Goal: Navigation & Orientation: Find specific page/section

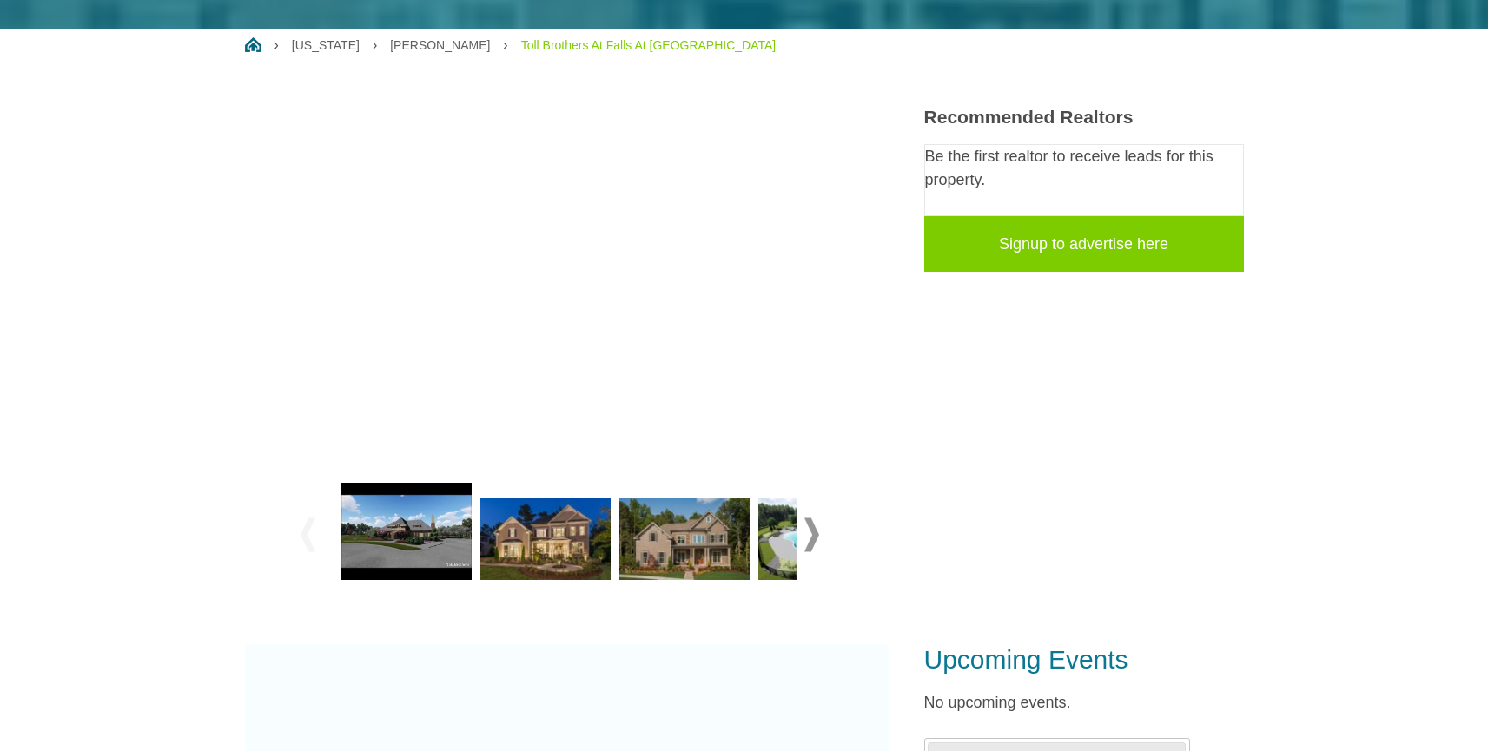
scroll to position [268, 0]
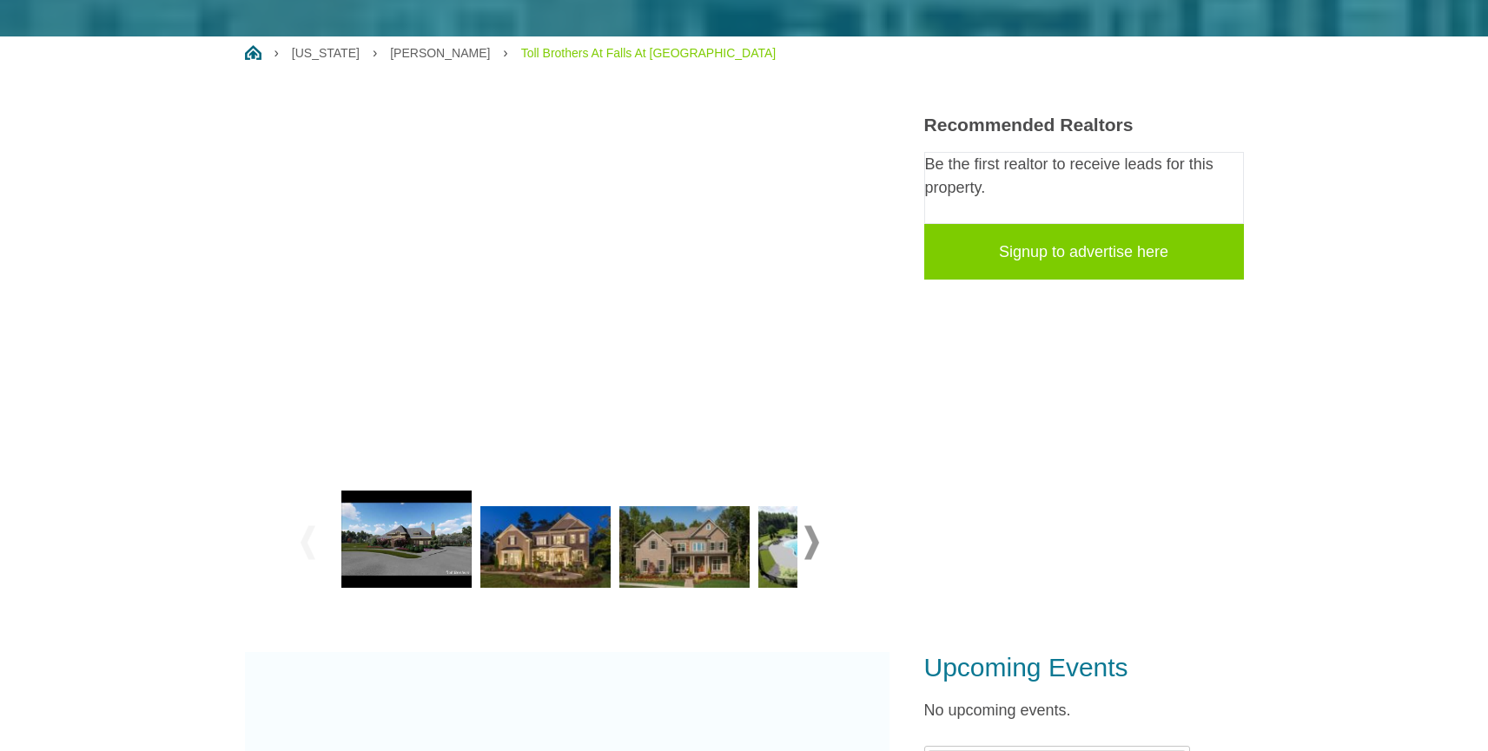
click at [533, 567] on img at bounding box center [545, 547] width 130 height 82
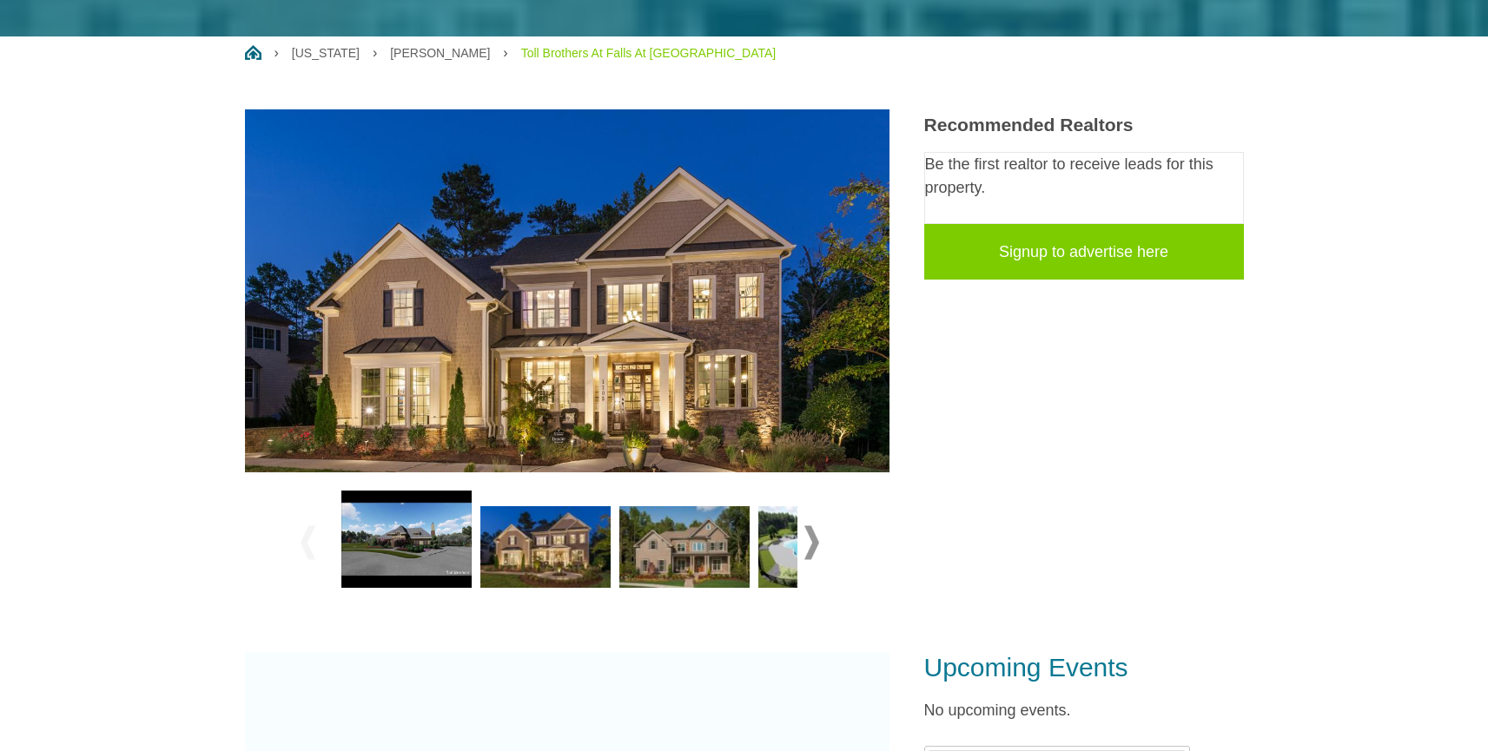
click at [702, 549] on img at bounding box center [684, 547] width 130 height 82
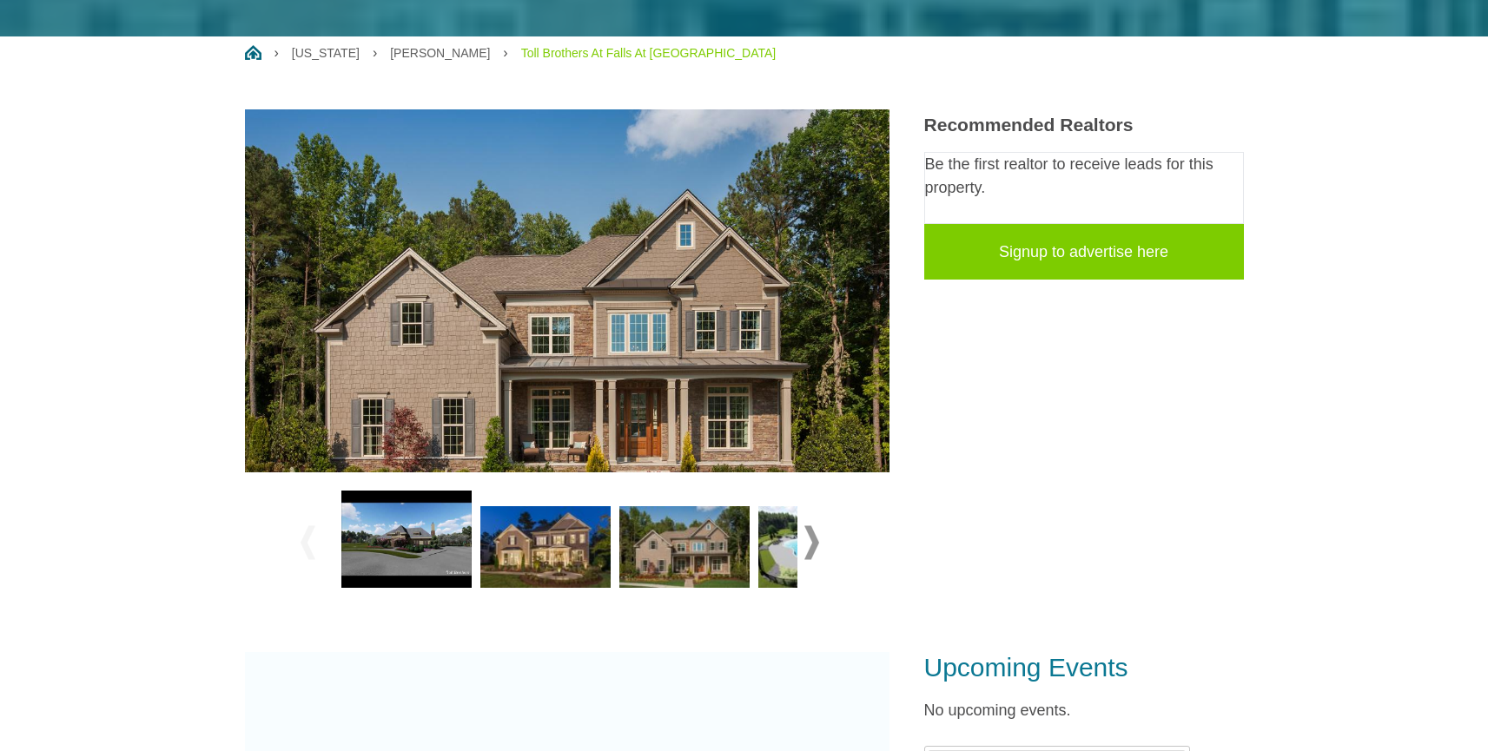
click at [778, 565] on img at bounding box center [823, 547] width 130 height 82
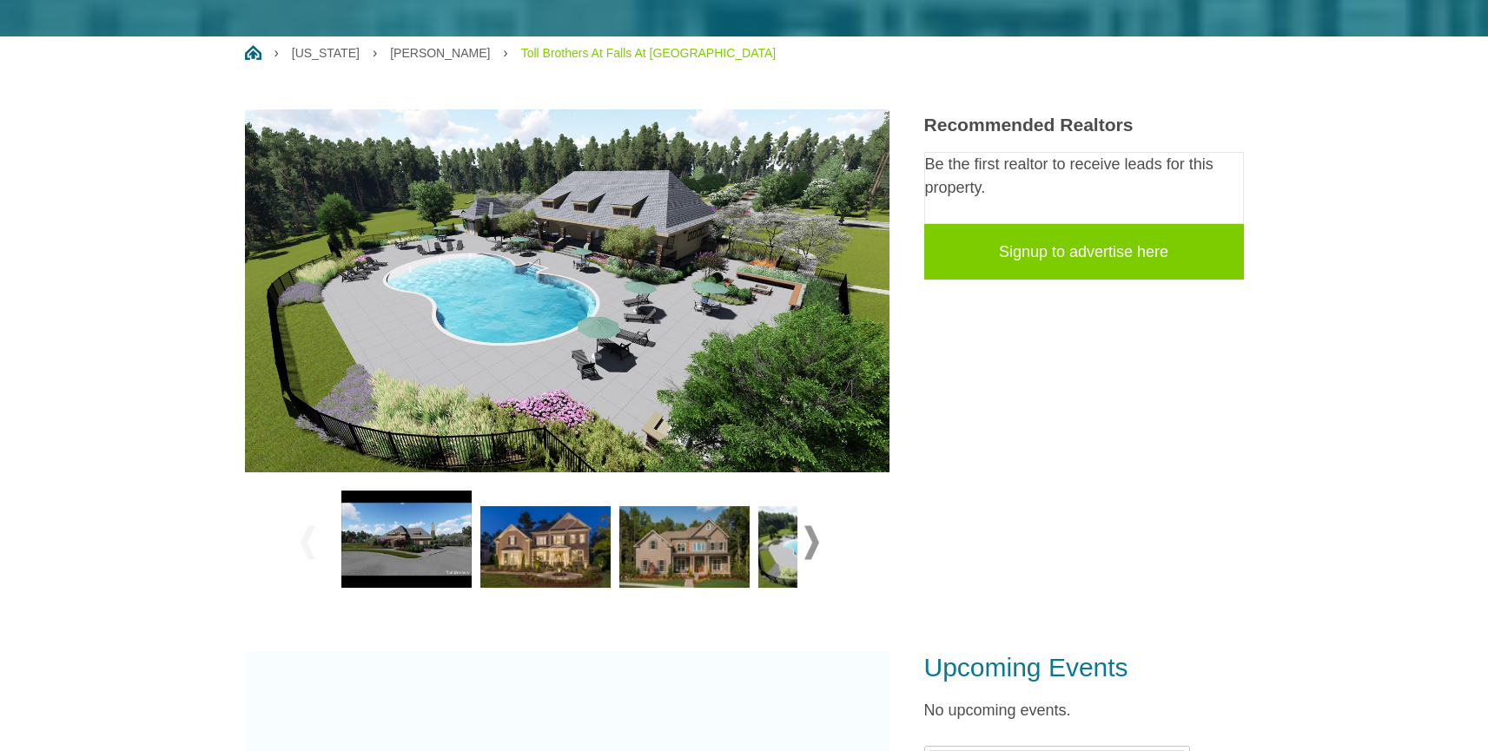
click at [812, 542] on span at bounding box center [811, 543] width 15 height 34
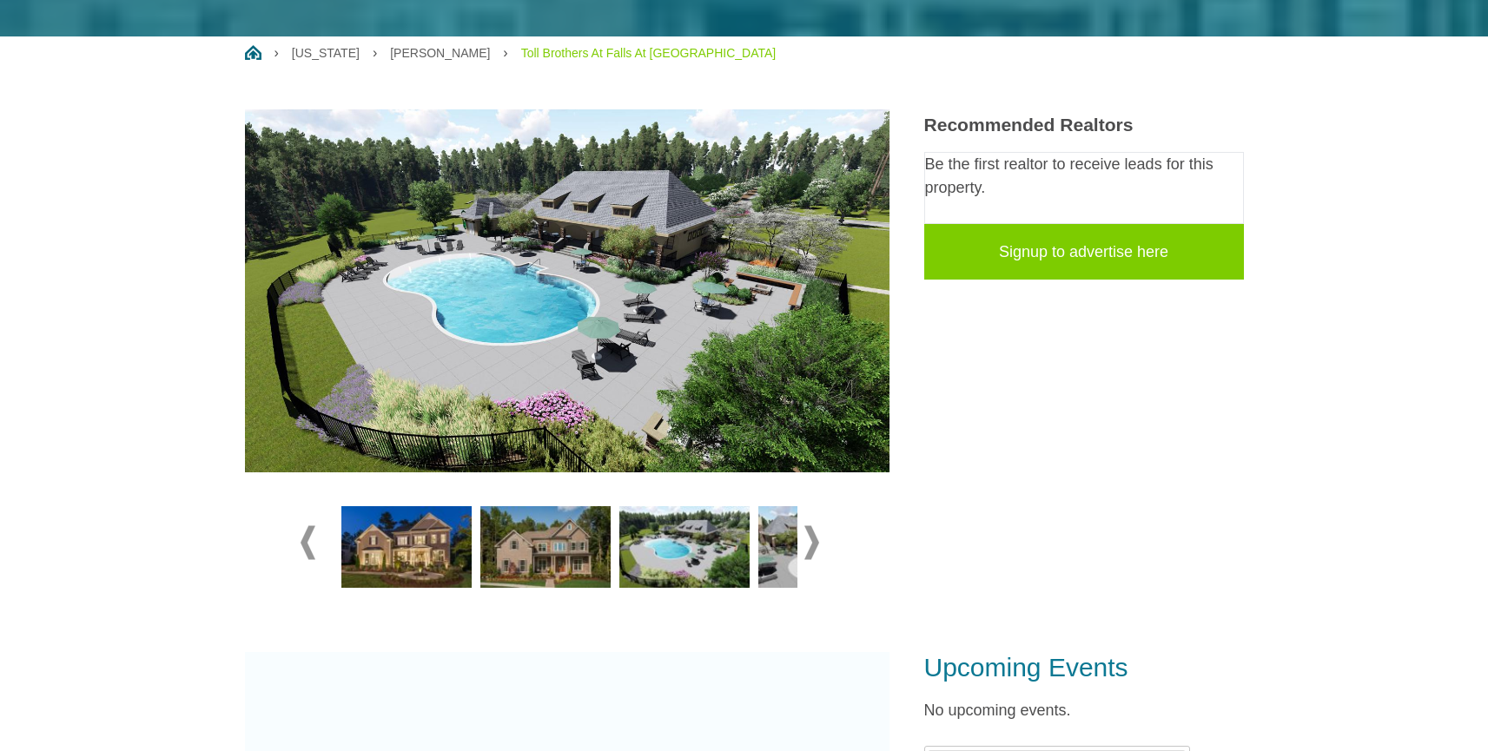
click at [812, 542] on span at bounding box center [811, 543] width 15 height 34
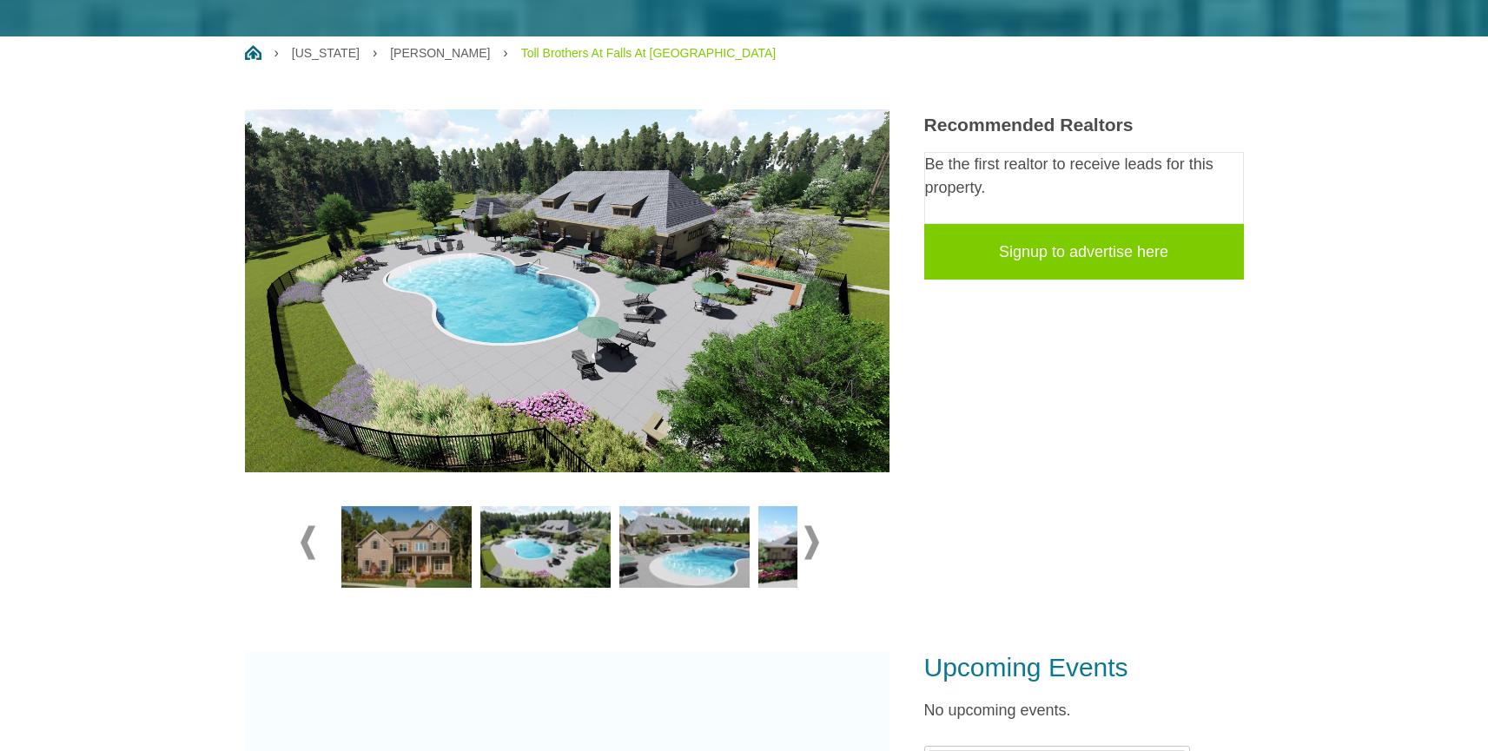
click at [812, 542] on span at bounding box center [811, 543] width 15 height 34
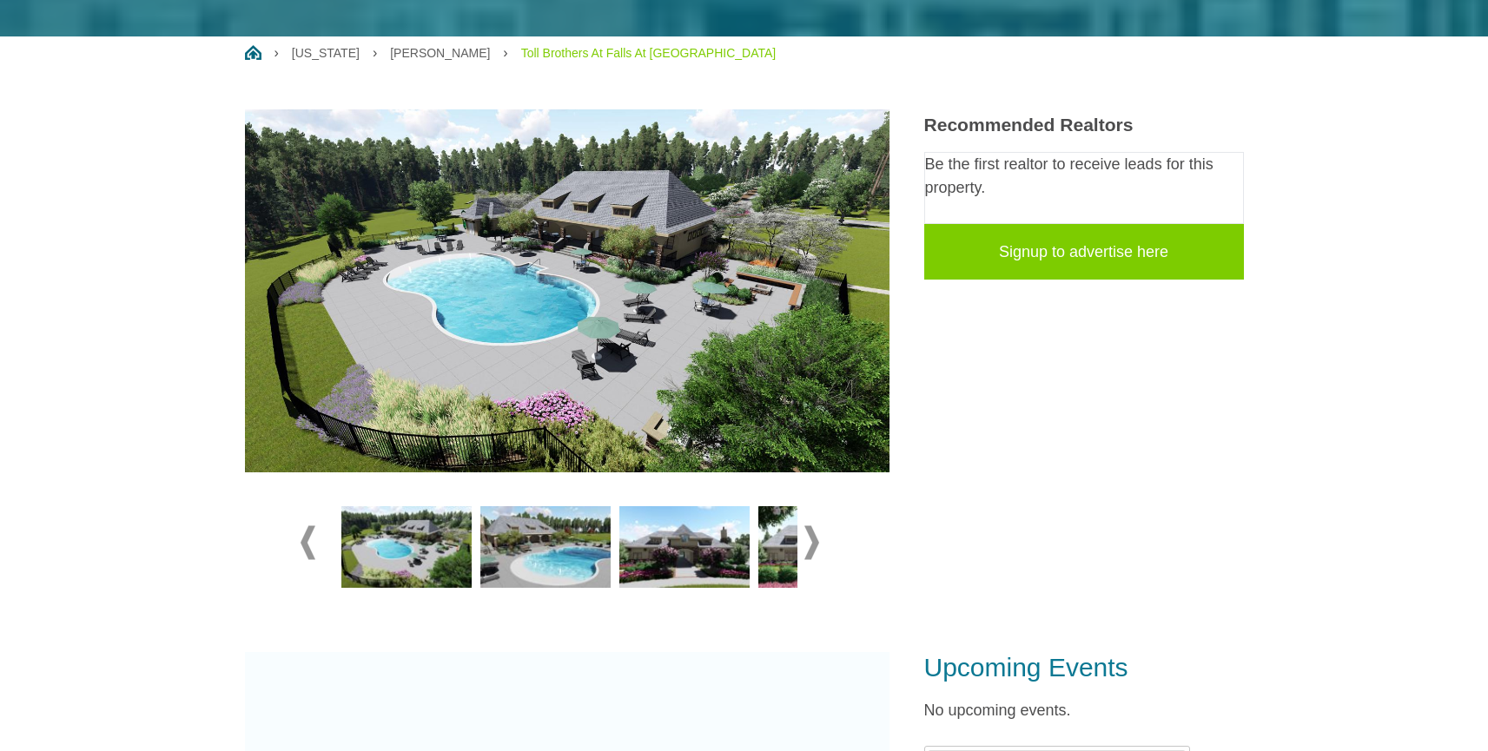
click at [813, 545] on span at bounding box center [811, 543] width 15 height 34
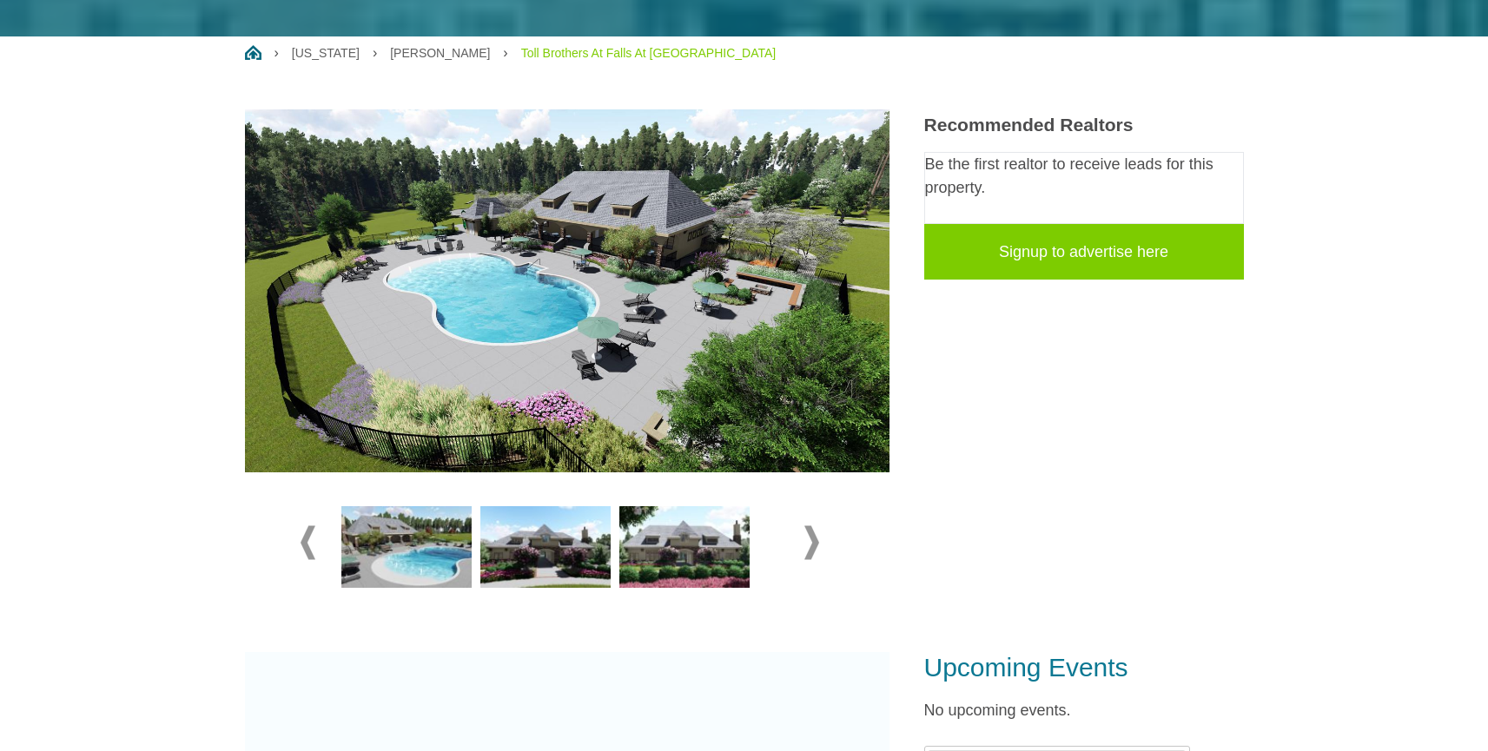
click at [813, 545] on span at bounding box center [811, 543] width 15 height 34
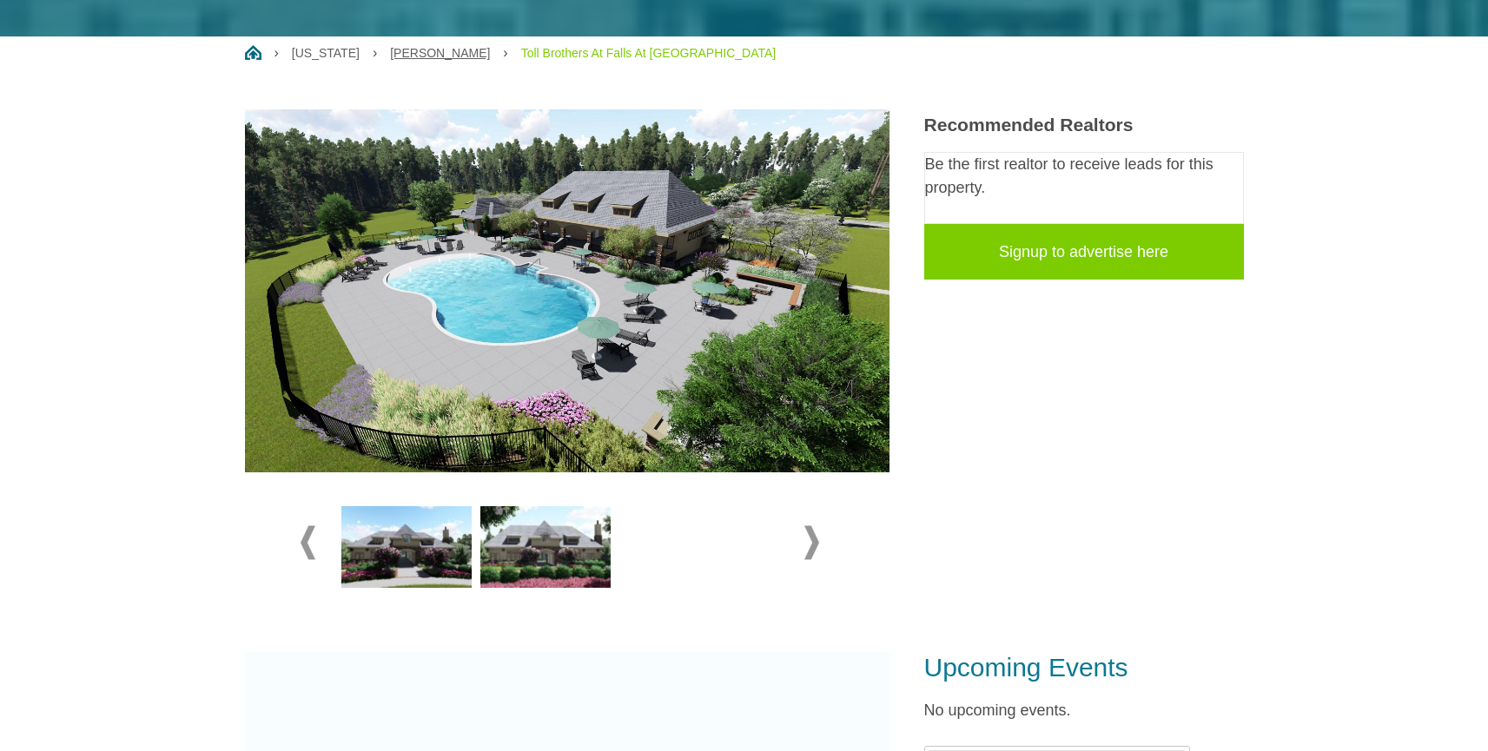
click at [423, 56] on link "[PERSON_NAME]" at bounding box center [440, 53] width 100 height 14
